Goal: Transaction & Acquisition: Subscribe to service/newsletter

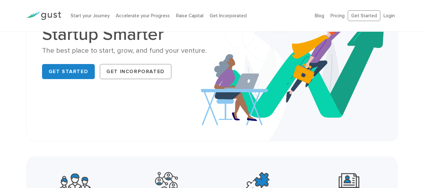
scroll to position [66, 0]
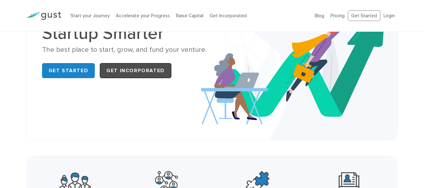
click at [120, 70] on link "Get Incorporated" at bounding box center [135, 70] width 71 height 15
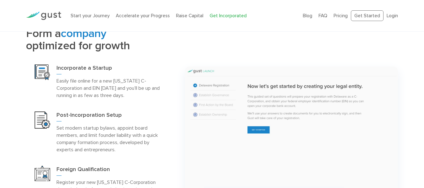
scroll to position [262, 0]
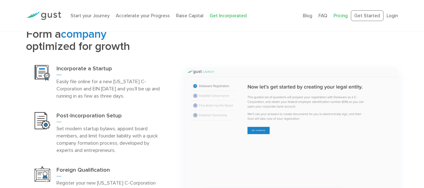
click at [336, 16] on link "Pricing" at bounding box center [340, 16] width 14 height 6
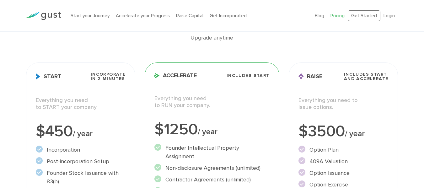
scroll to position [52, 0]
